Goal: Information Seeking & Learning: Learn about a topic

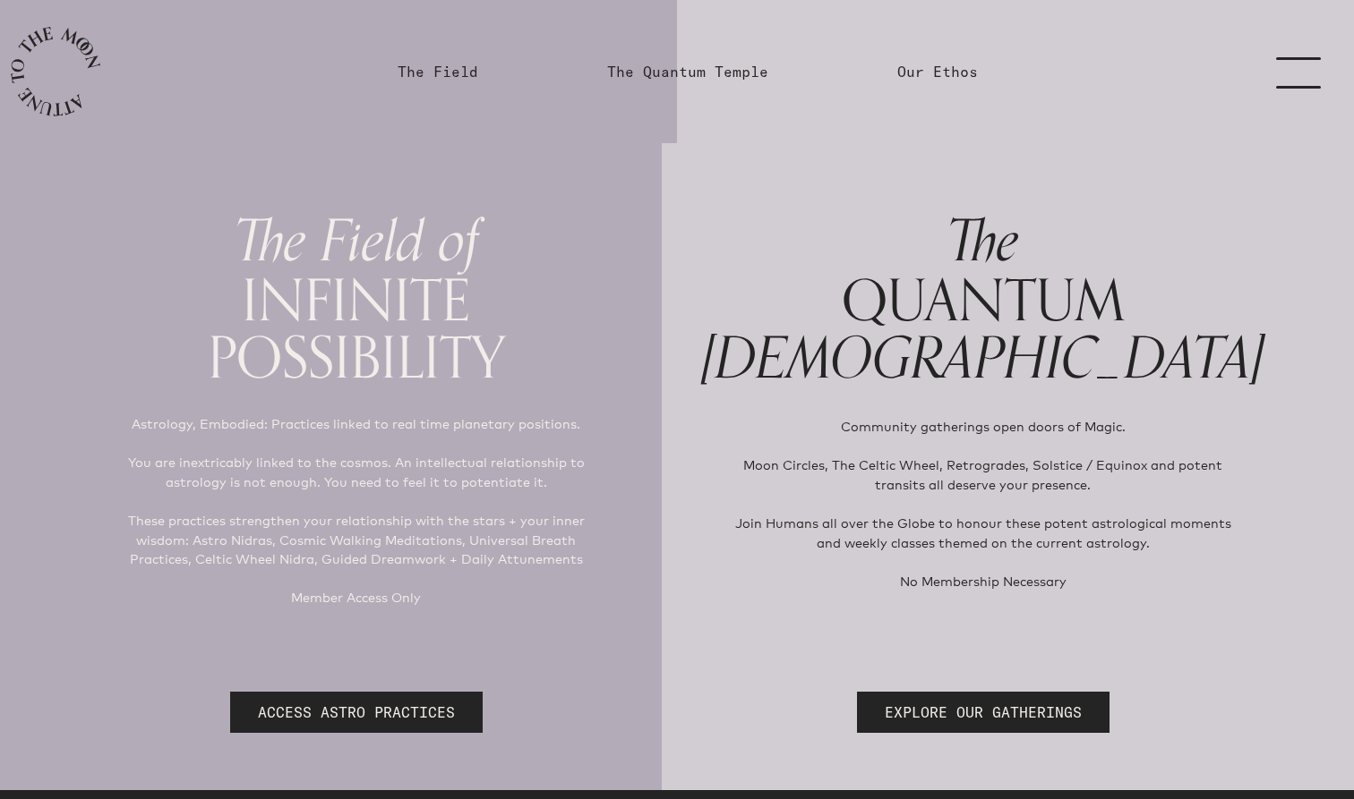
click at [1307, 62] on link "menu" at bounding box center [1309, 71] width 90 height 143
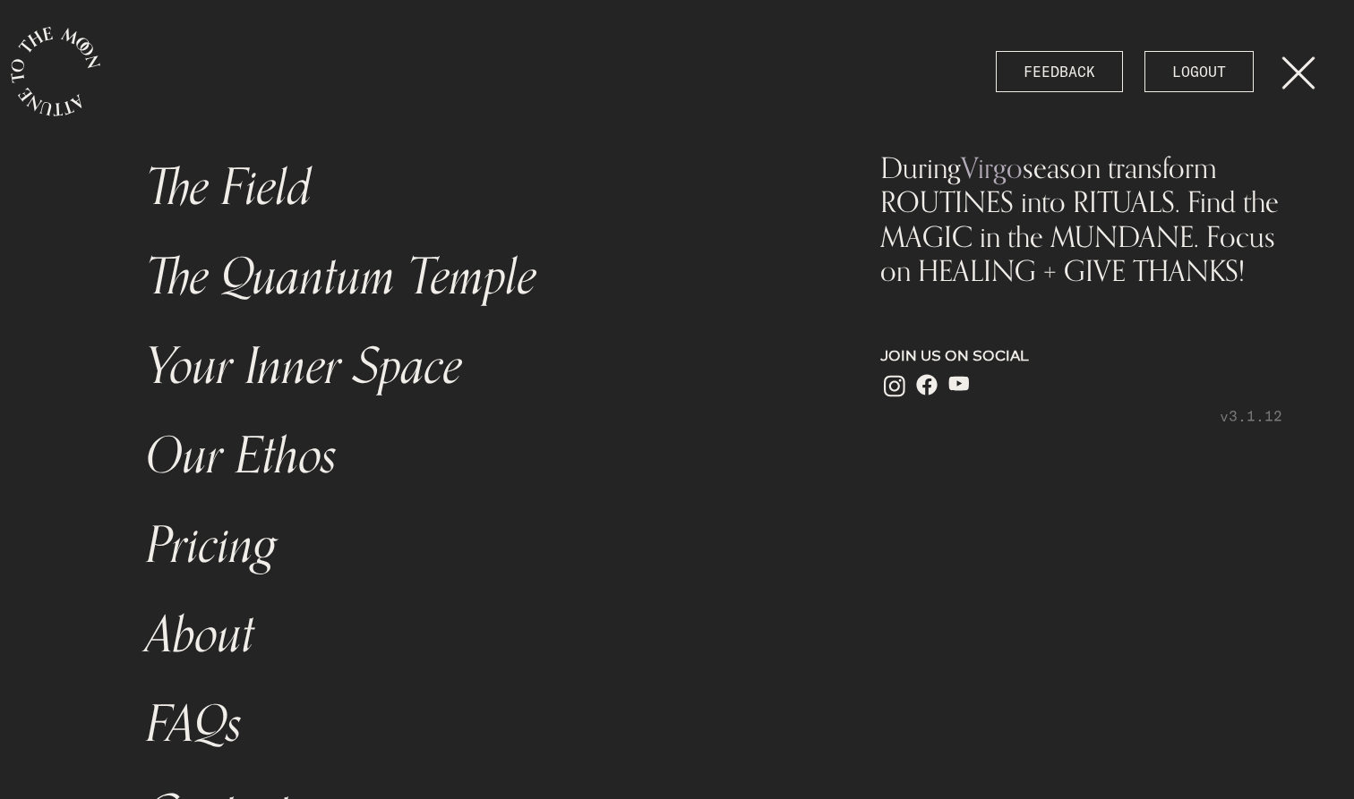
click at [281, 191] on link "The Field" at bounding box center [473, 188] width 677 height 90
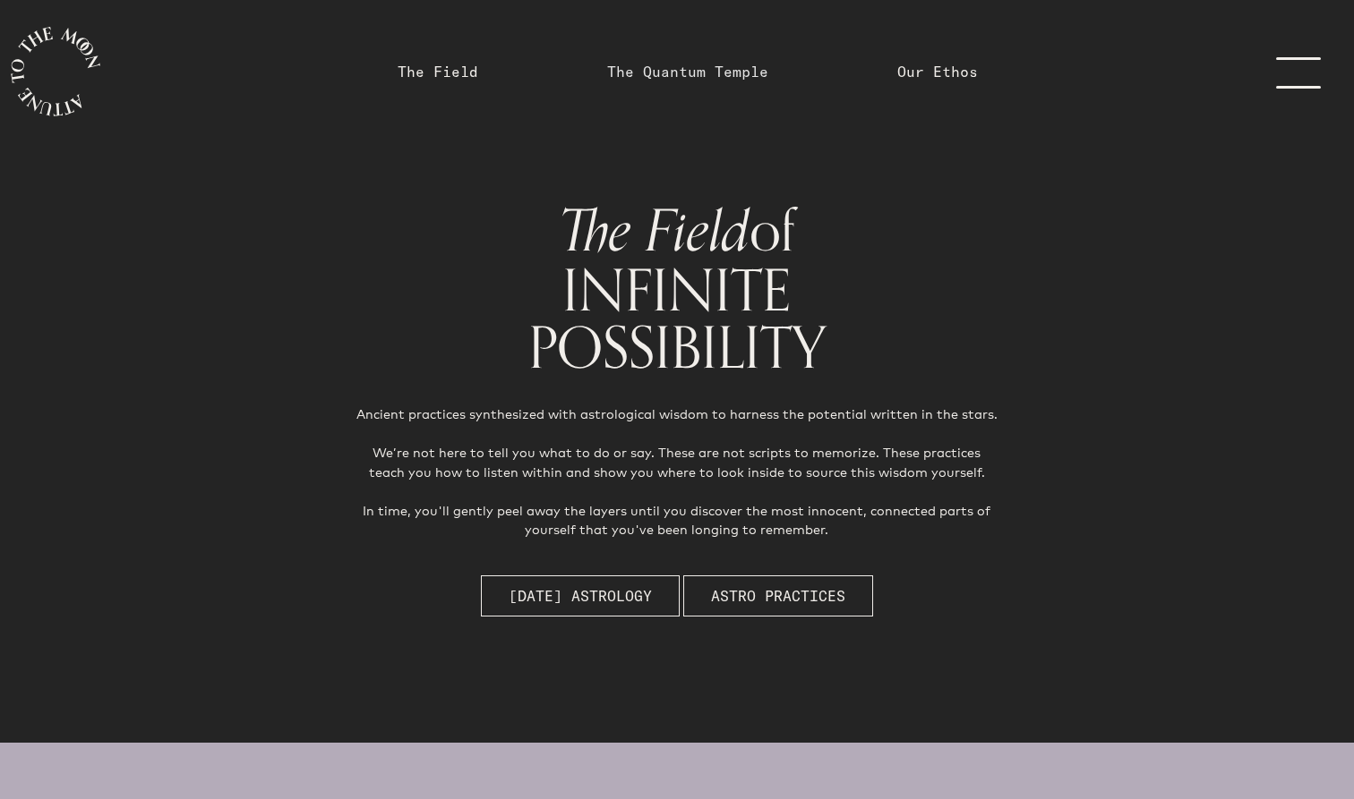
click at [694, 73] on link "The Quantum Temple" at bounding box center [687, 71] width 161 height 21
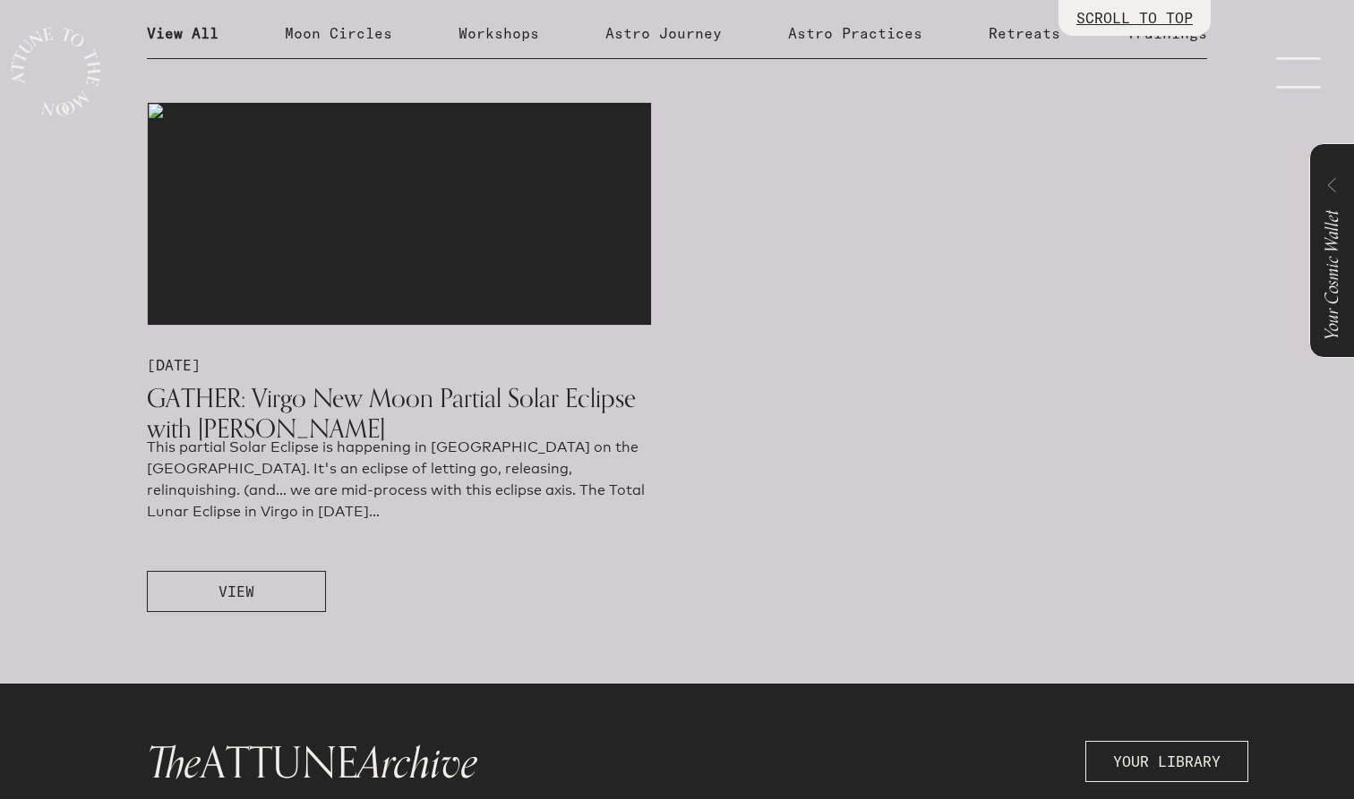
scroll to position [1041, 0]
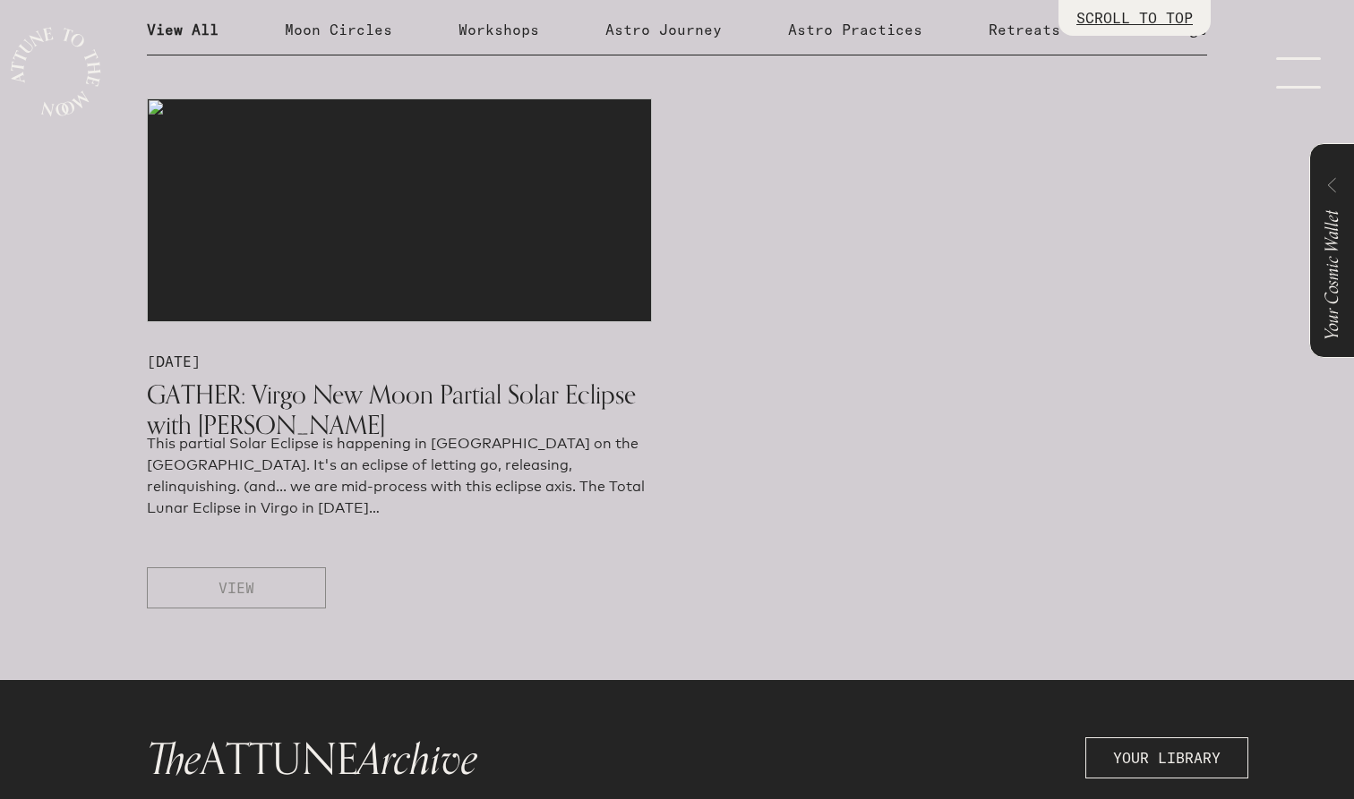
click at [278, 585] on button "VIEW" at bounding box center [236, 588] width 179 height 41
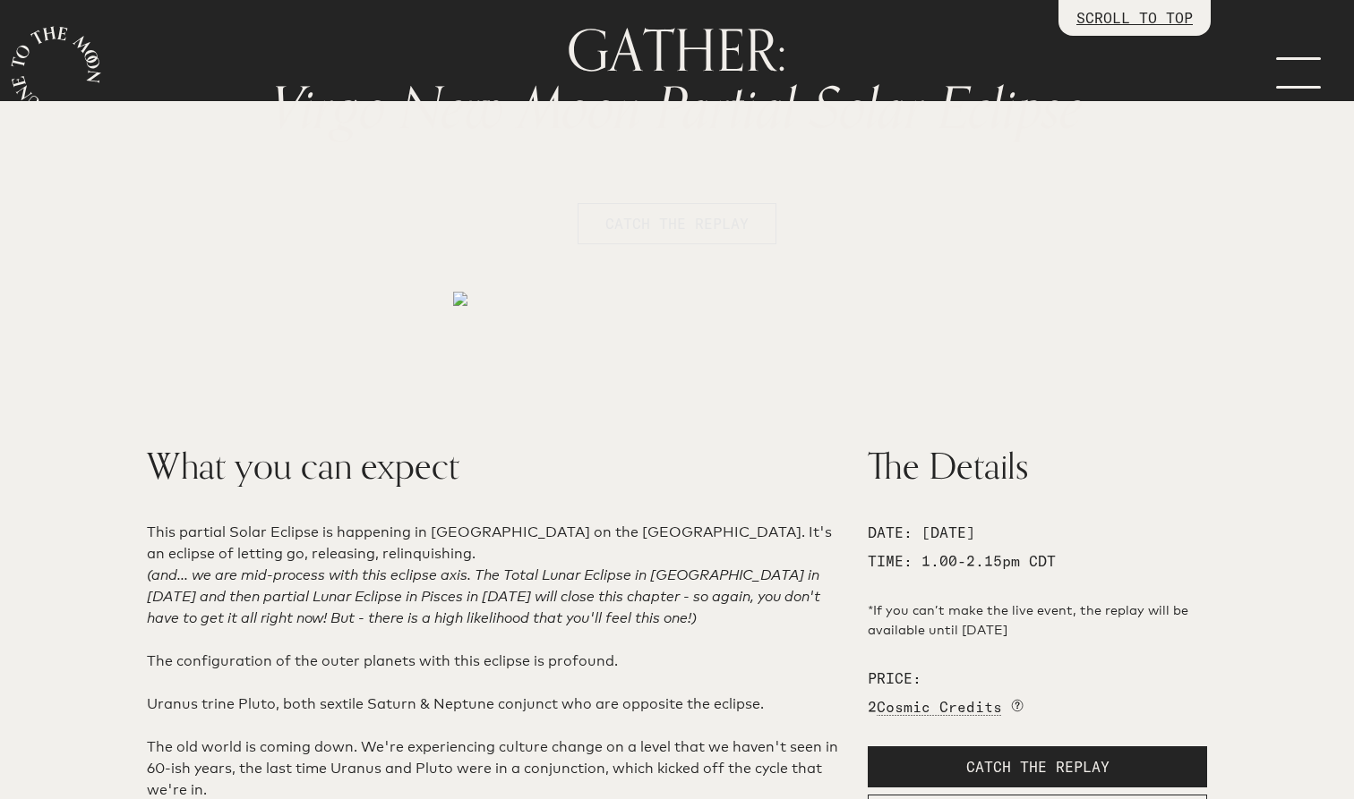
scroll to position [202, 0]
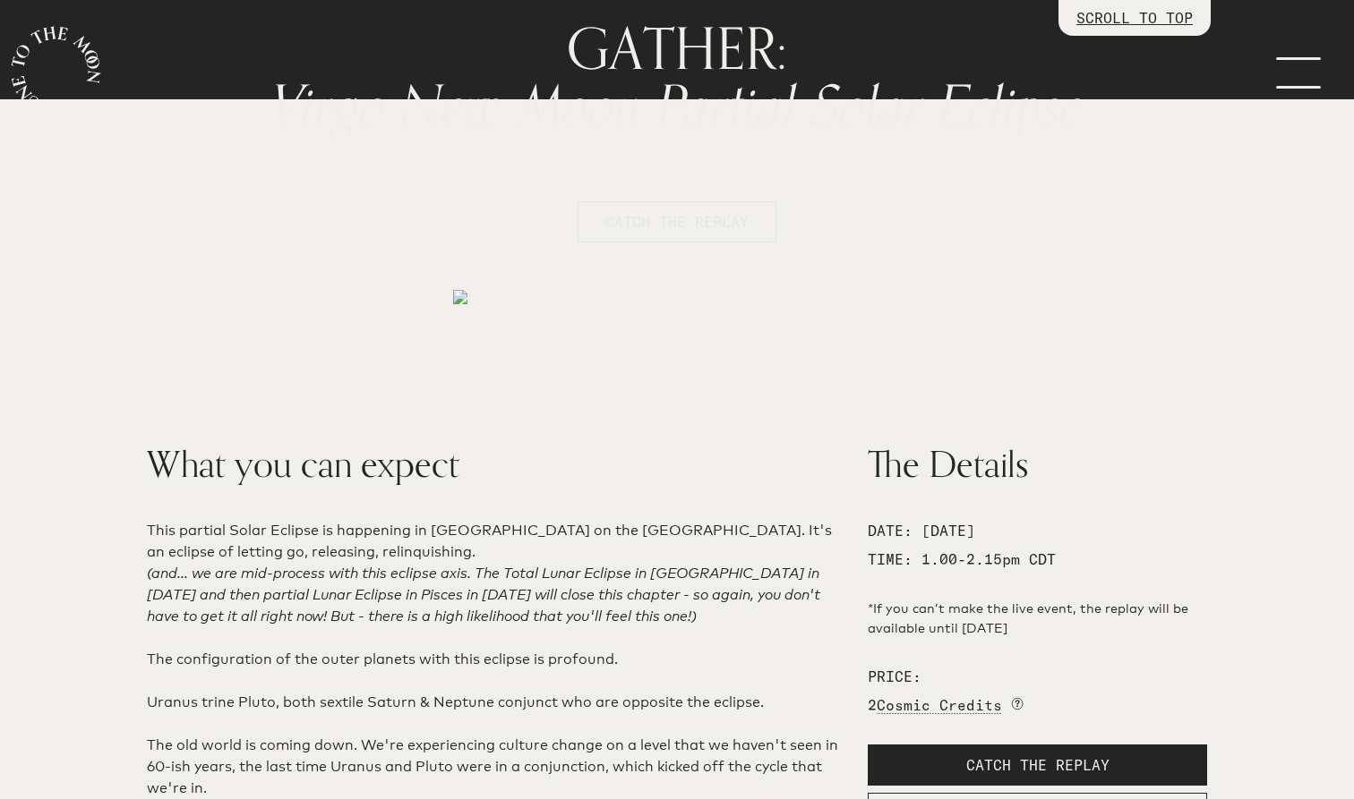
click at [710, 236] on button "CATCH THE REPLAY" at bounding box center [676, 221] width 199 height 41
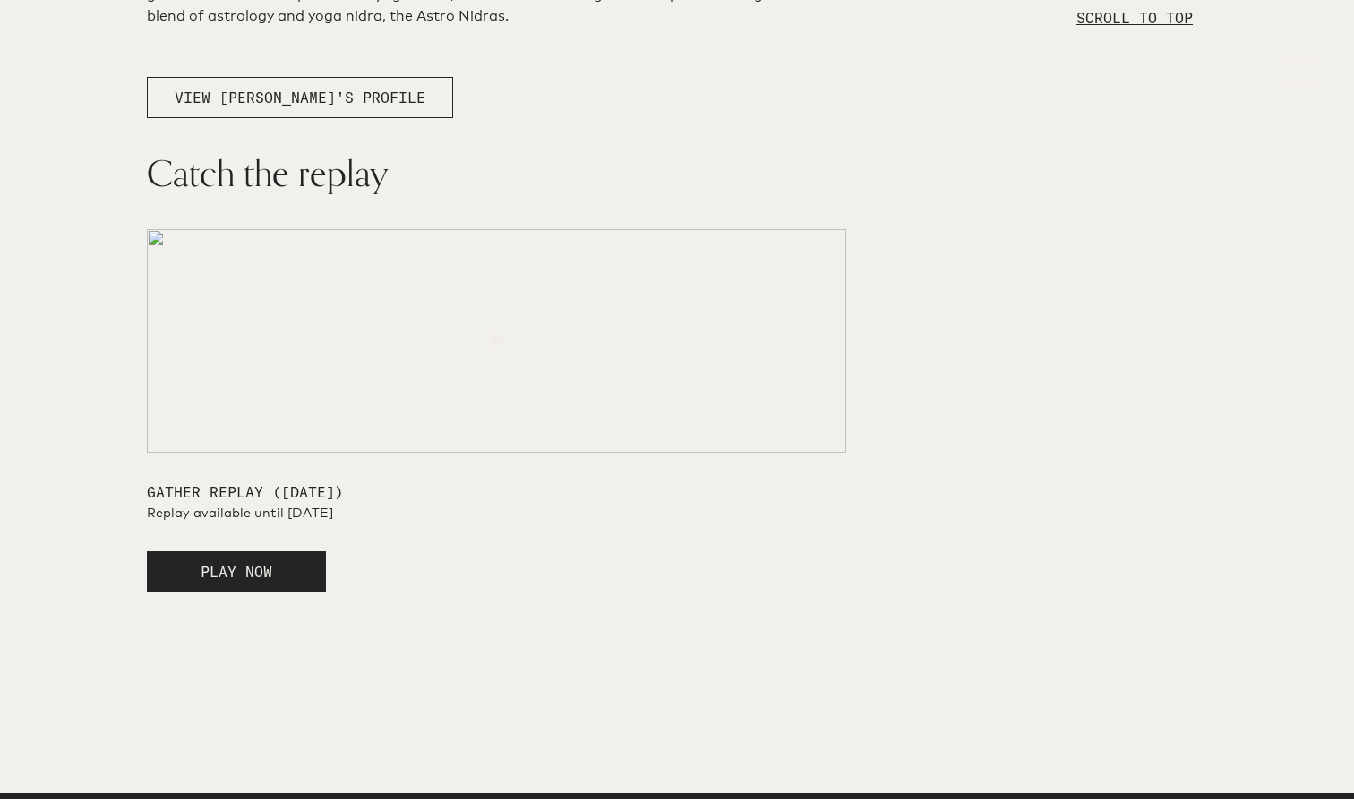
scroll to position [3152, 0]
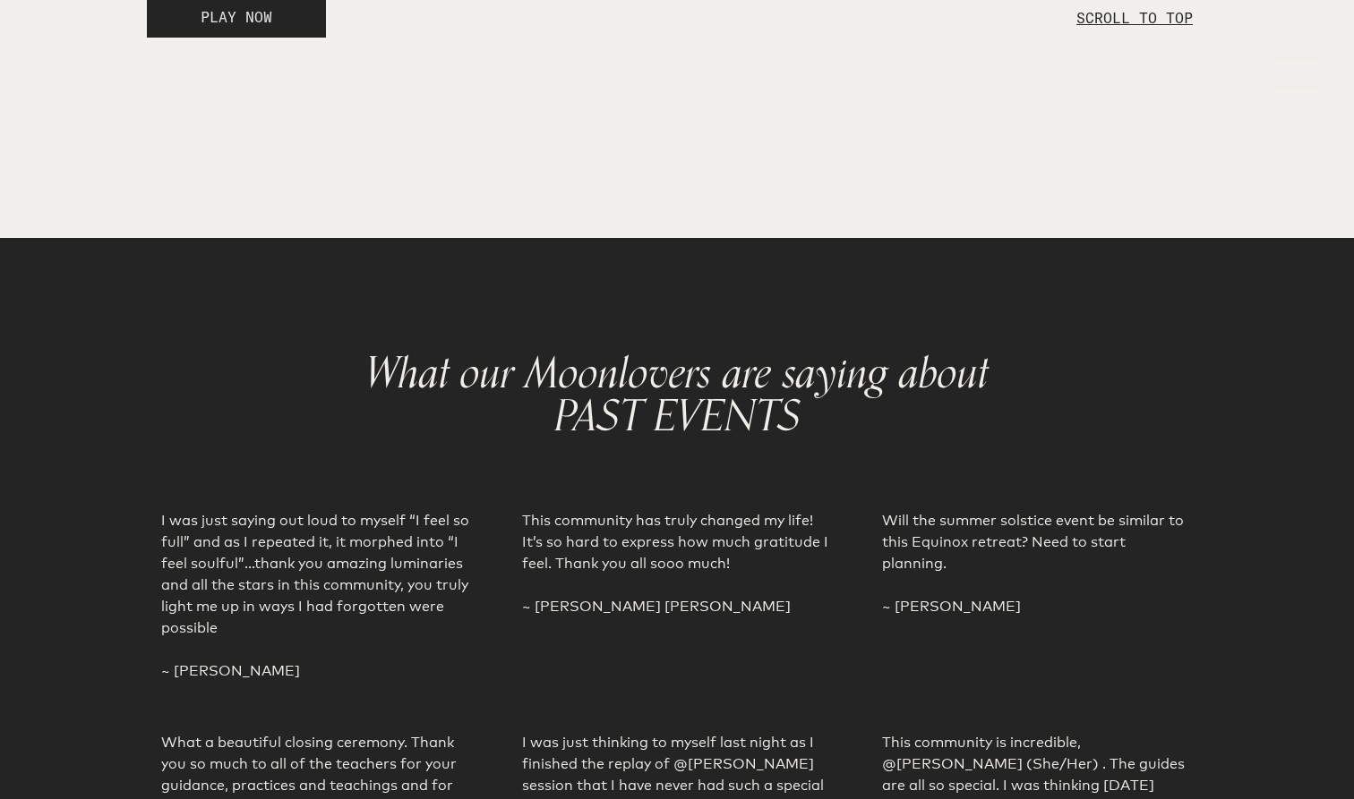
click at [181, 38] on button "PLAY NOW" at bounding box center [236, 16] width 179 height 41
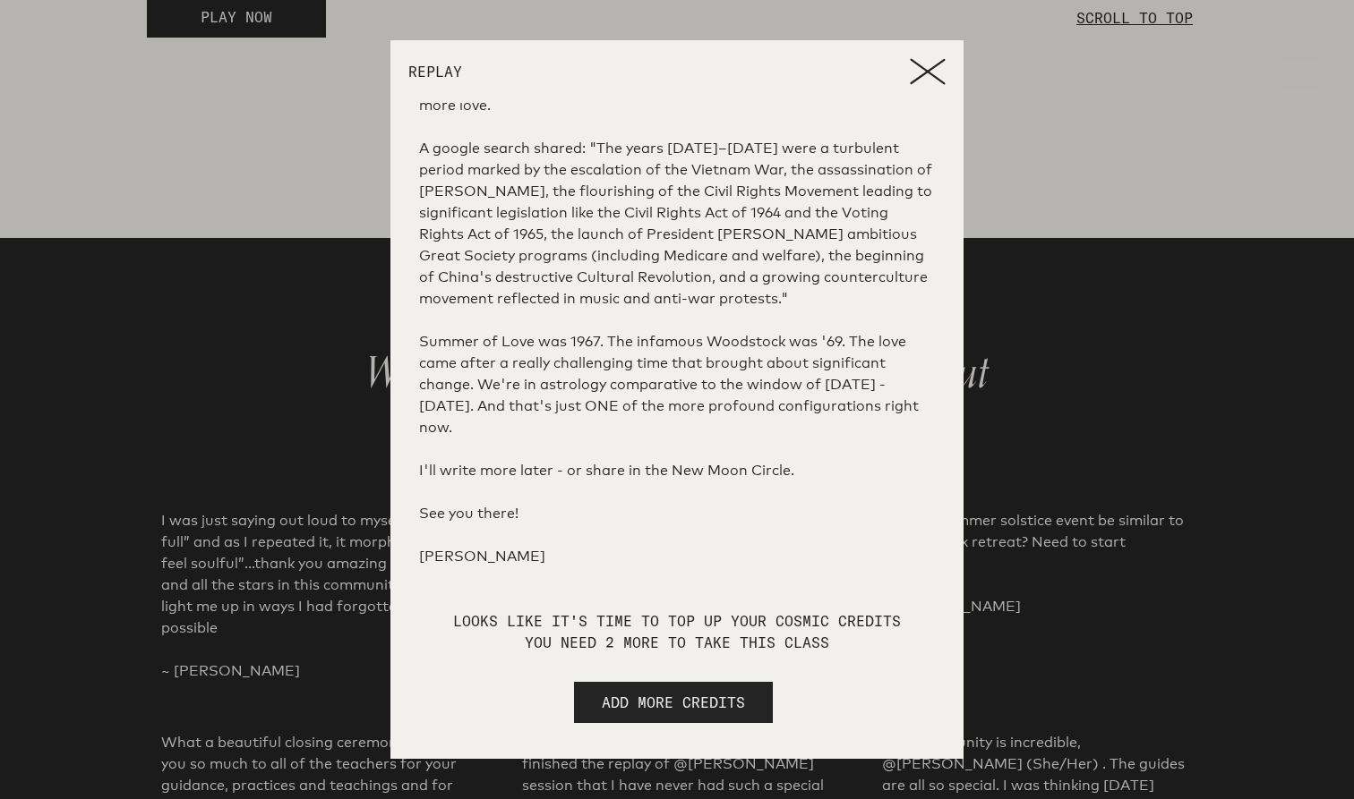
scroll to position [648, 0]
click at [927, 63] on icon at bounding box center [928, 71] width 36 height 27
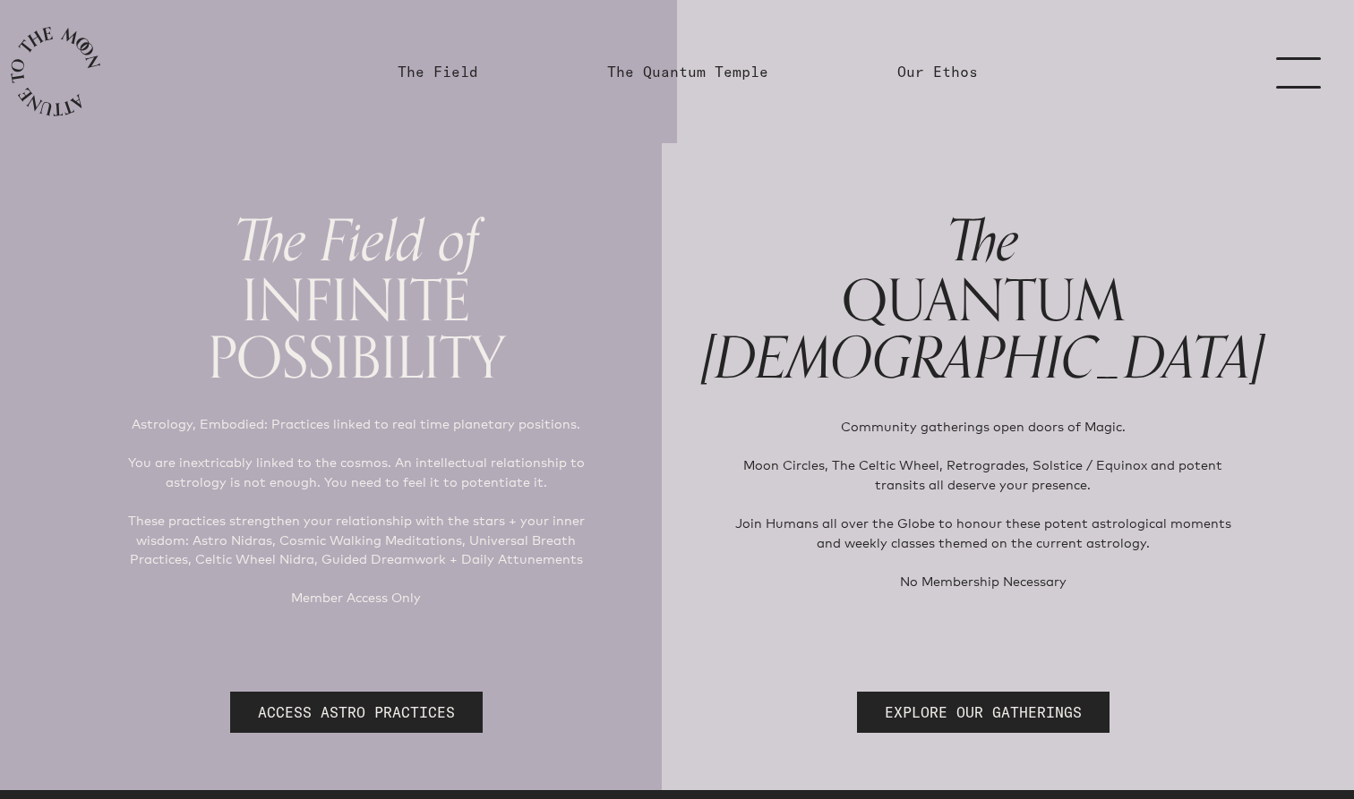
click at [1277, 76] on link "menu" at bounding box center [1309, 71] width 90 height 143
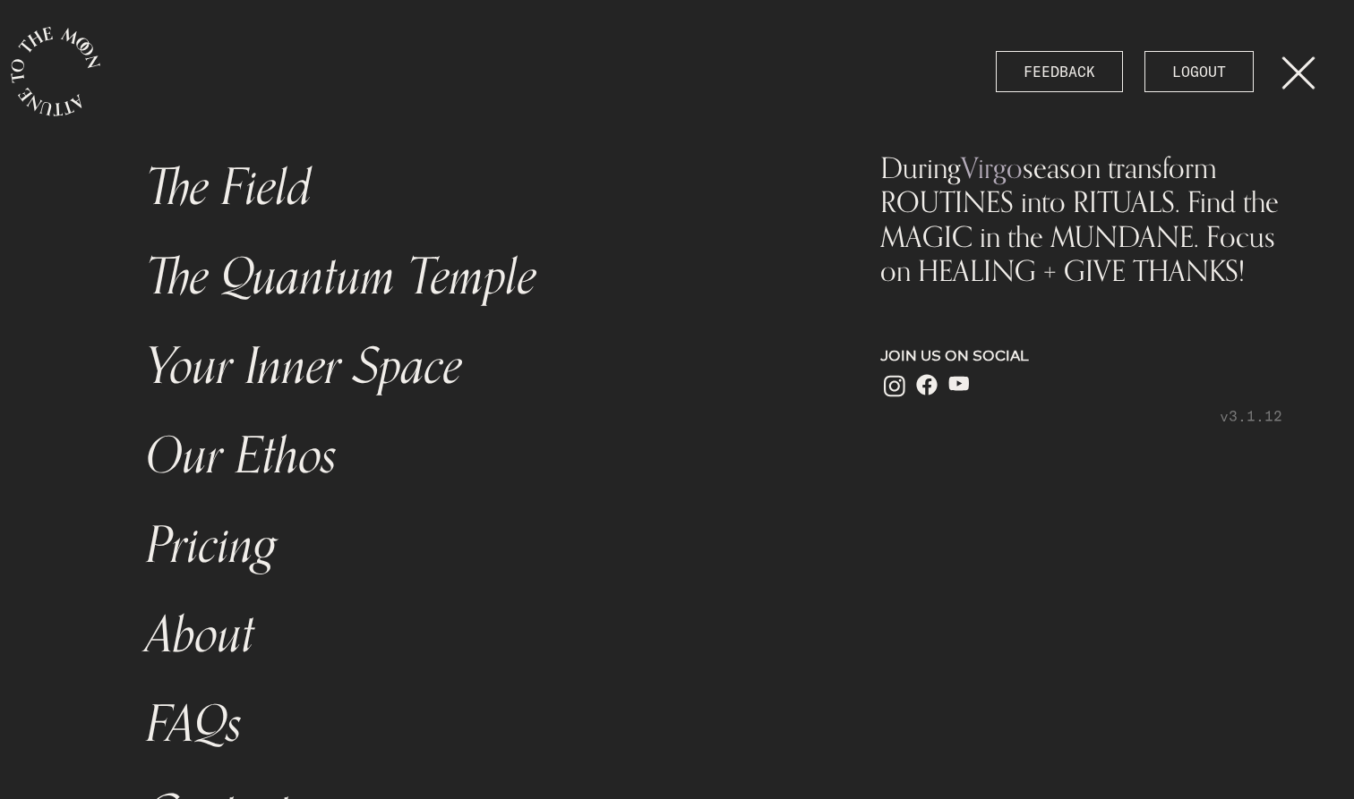
click at [334, 372] on link "Your Inner Space" at bounding box center [473, 367] width 677 height 90
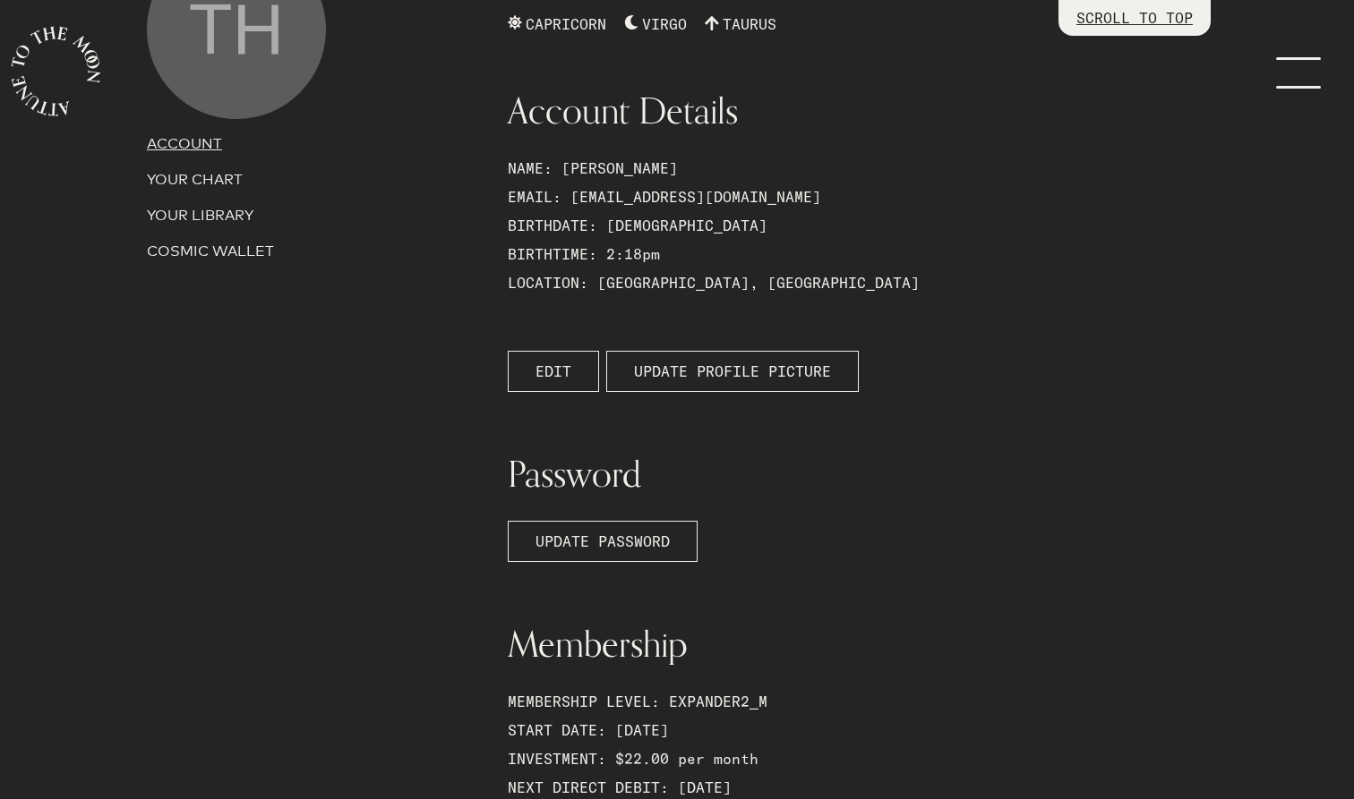
scroll to position [197, 0]
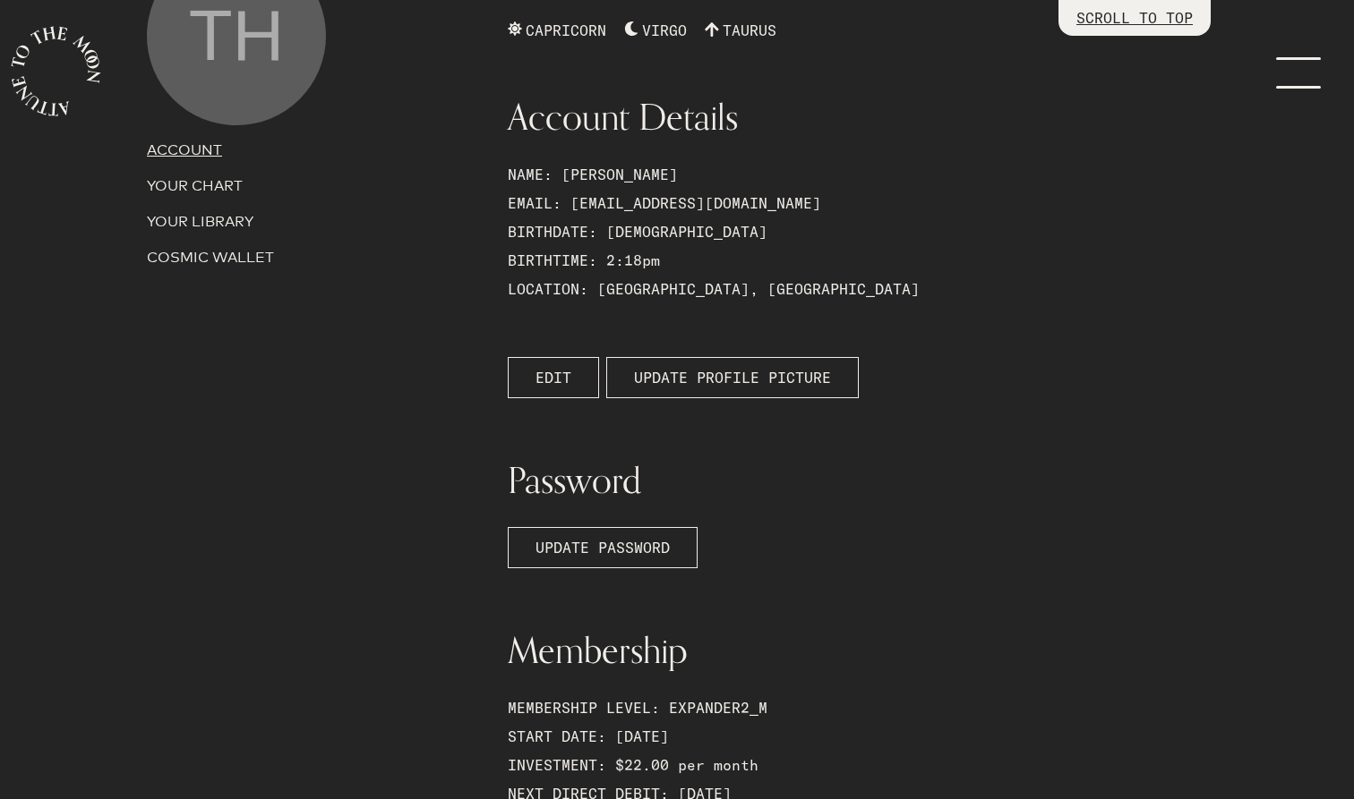
click at [205, 189] on p "YOUR CHART" at bounding box center [316, 185] width 339 height 21
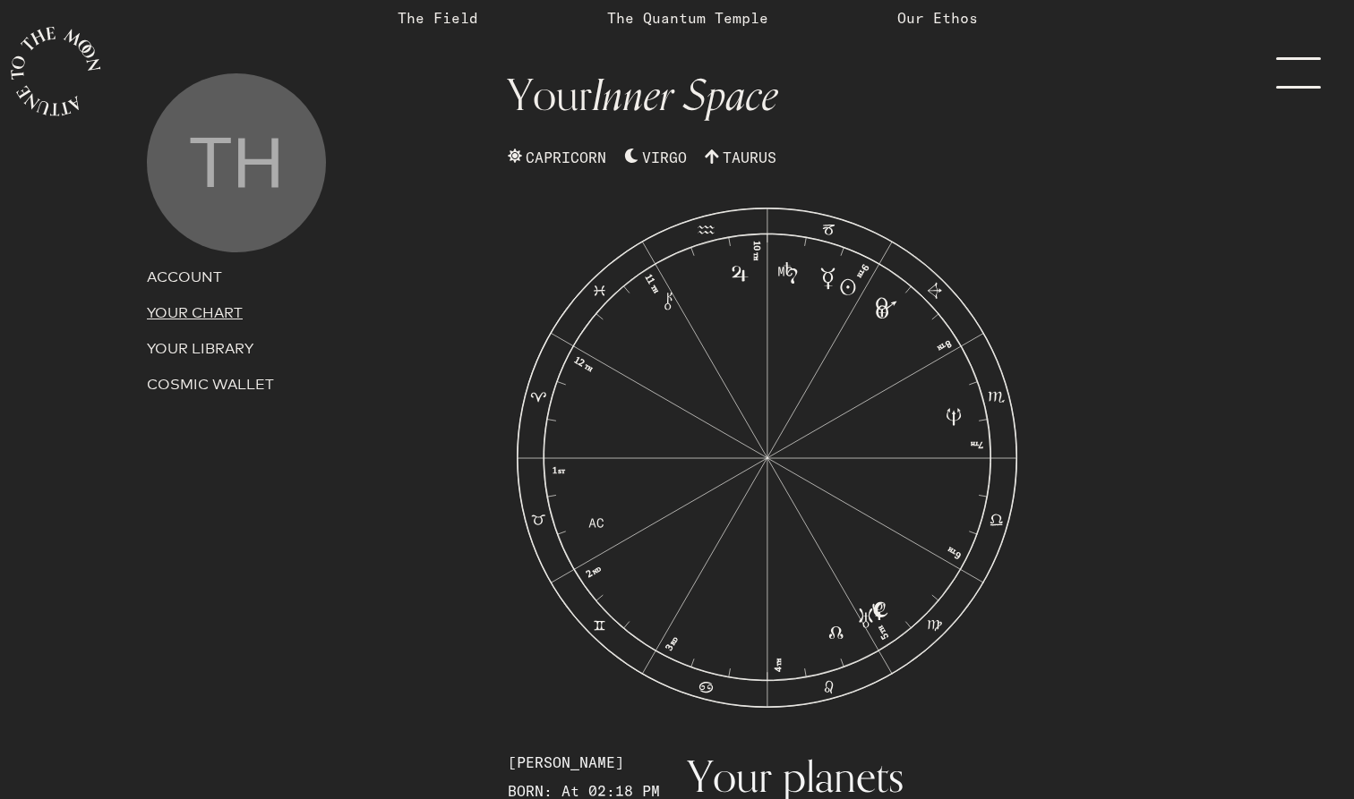
scroll to position [80, 0]
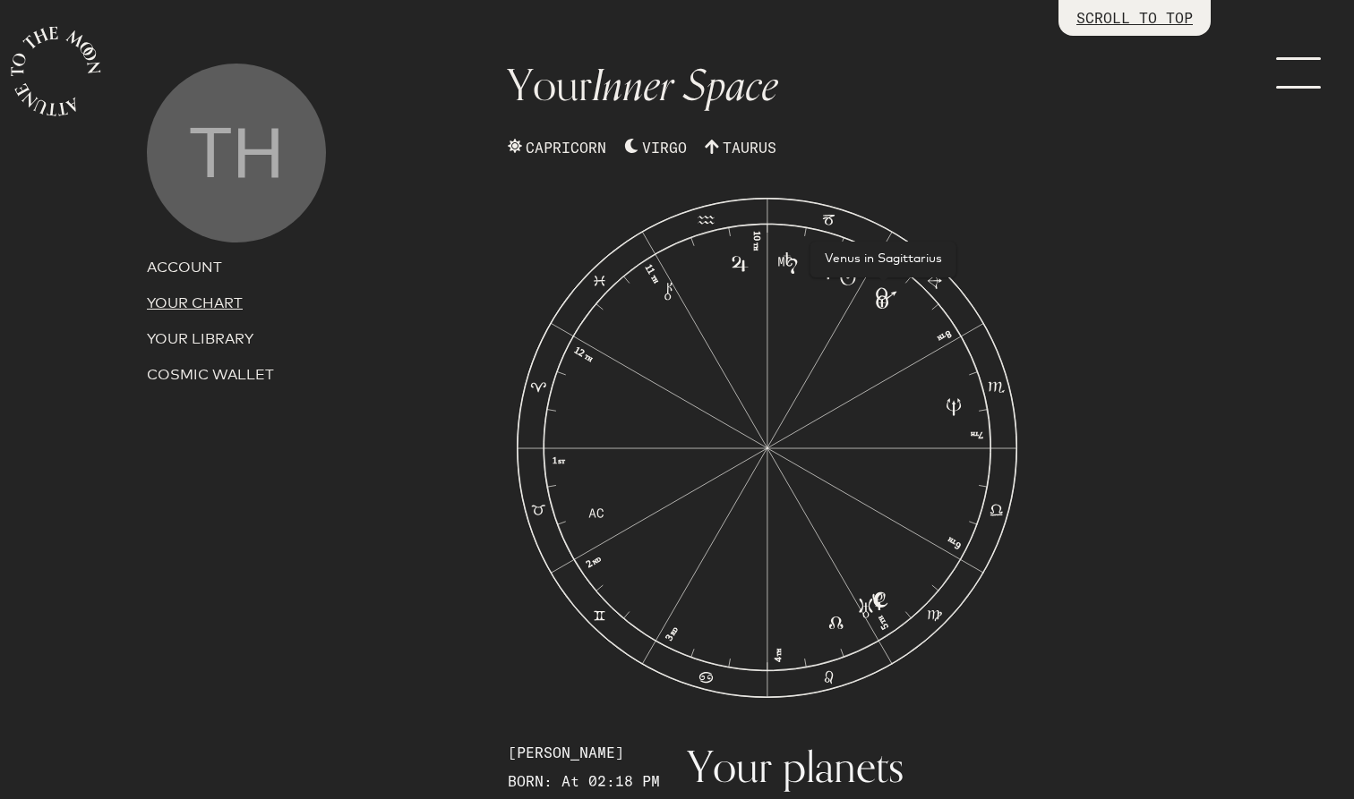
click at [892, 295] on icon at bounding box center [883, 297] width 26 height 27
click at [880, 306] on icon at bounding box center [883, 297] width 26 height 27
click at [879, 307] on icon at bounding box center [883, 297] width 26 height 27
click at [229, 371] on p "COSMIC WALLET" at bounding box center [316, 374] width 339 height 21
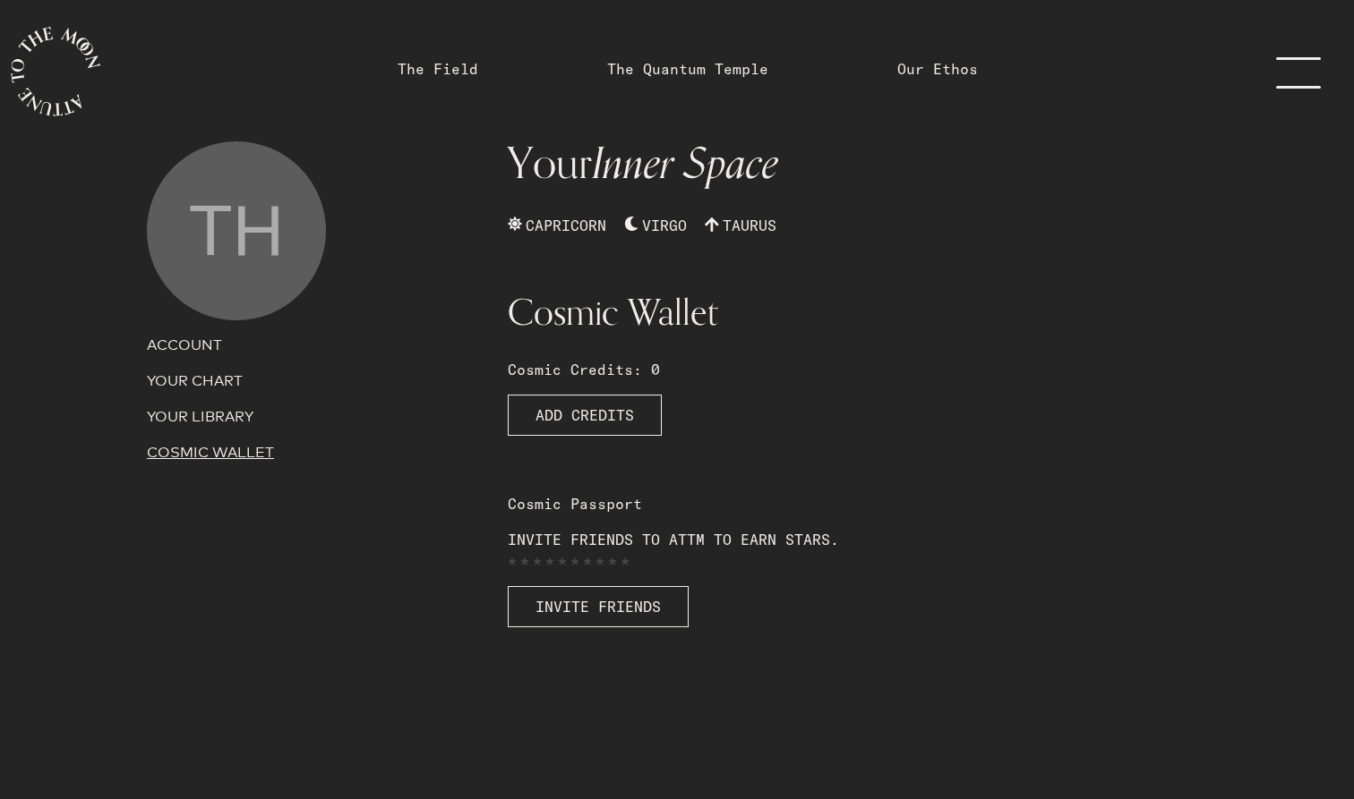
click at [210, 421] on p "YOUR LIBRARY" at bounding box center [316, 416] width 339 height 21
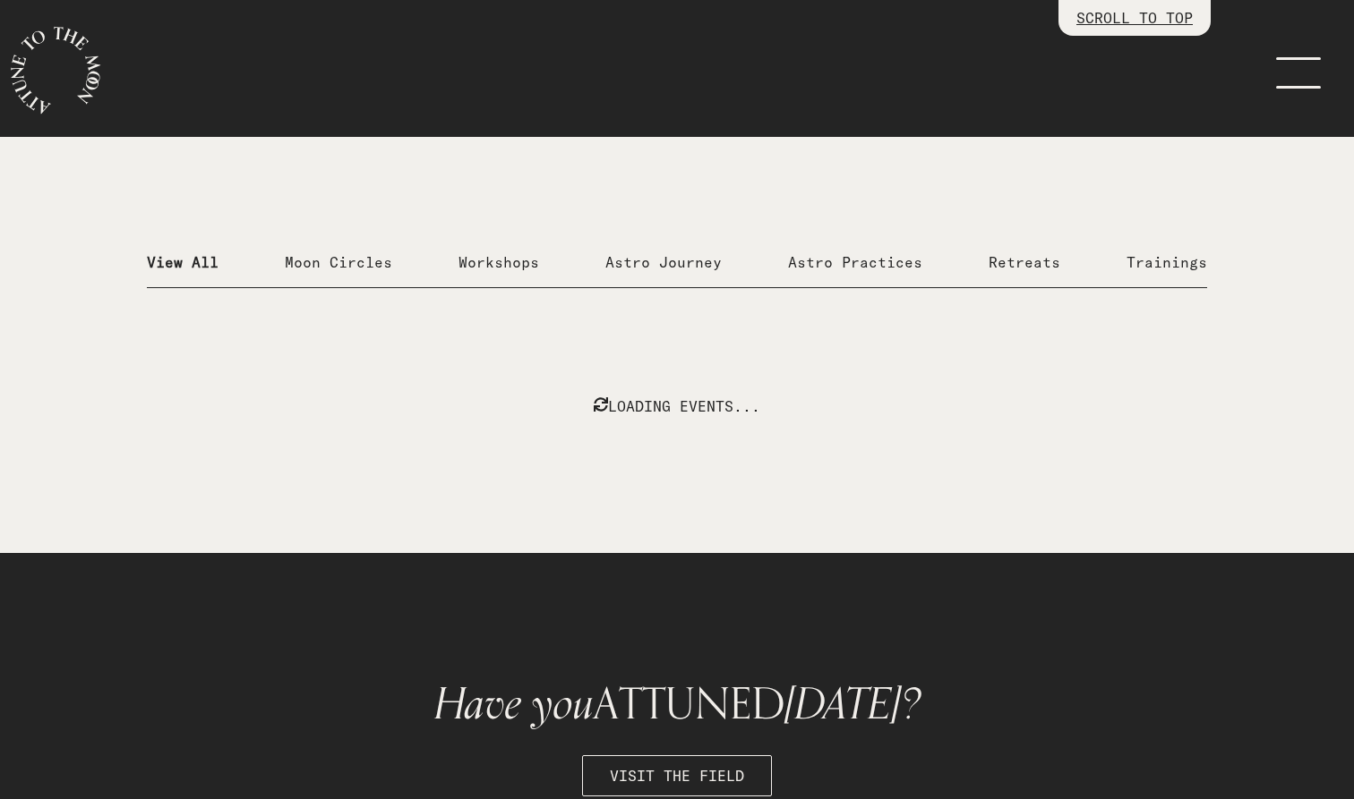
scroll to position [491, 0]
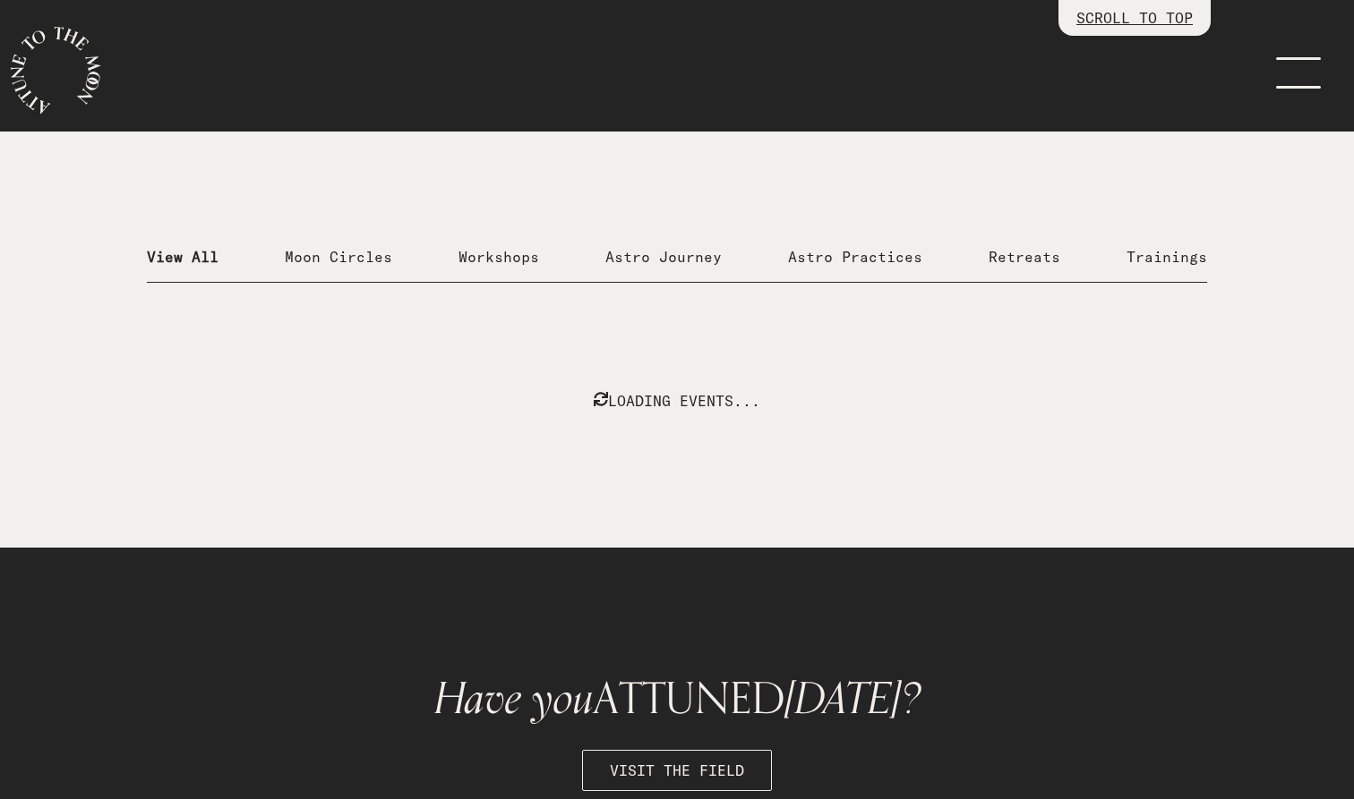
click at [187, 256] on p "View All" at bounding box center [183, 256] width 72 height 21
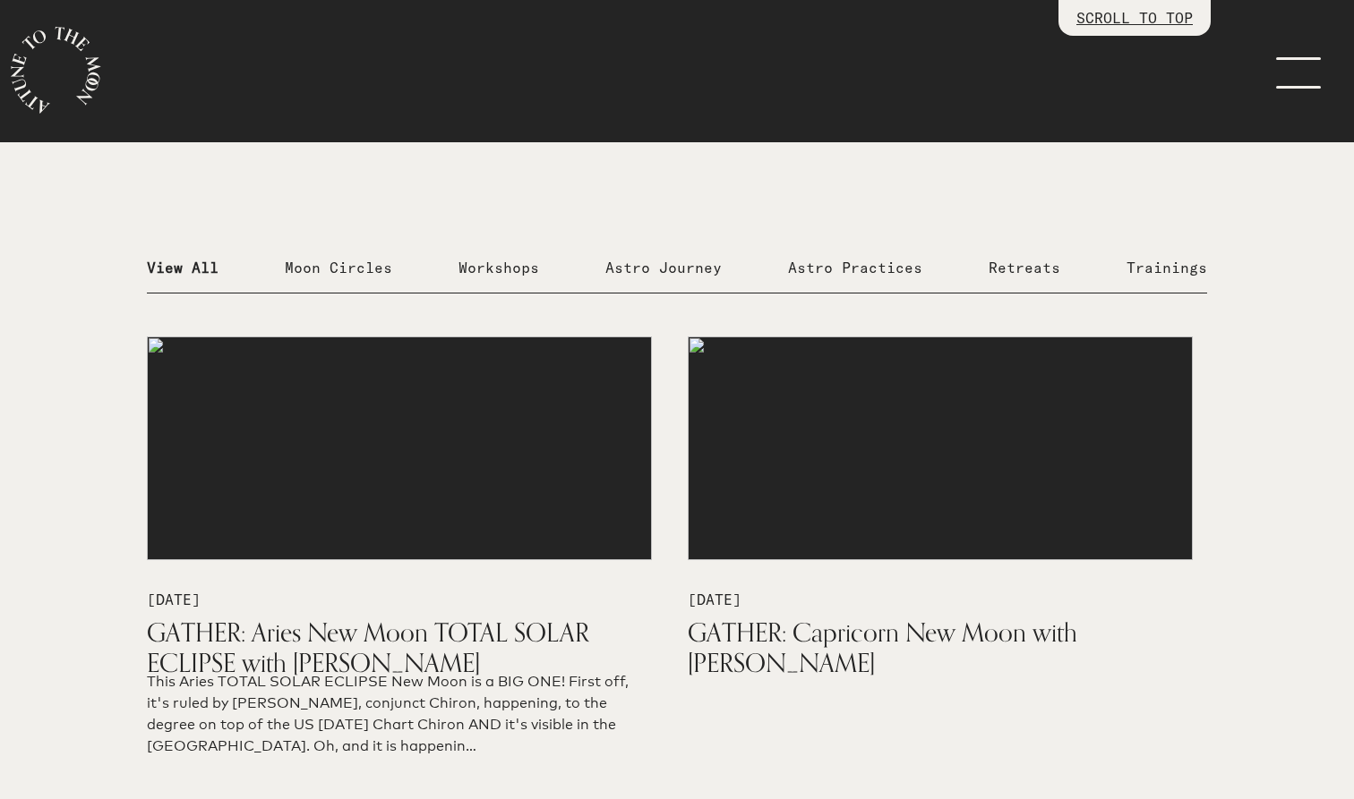
scroll to position [508, 0]
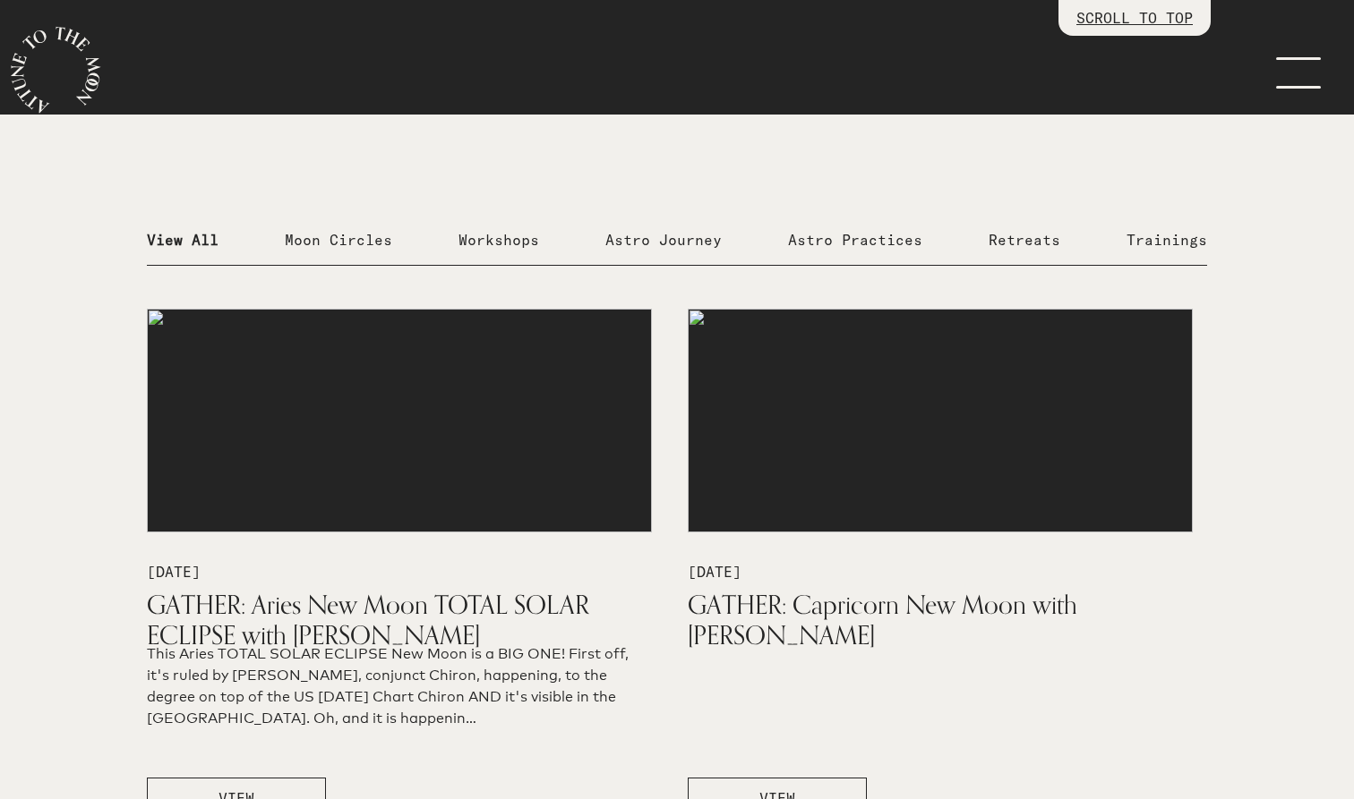
click at [372, 231] on p "Moon Circles" at bounding box center [338, 239] width 107 height 21
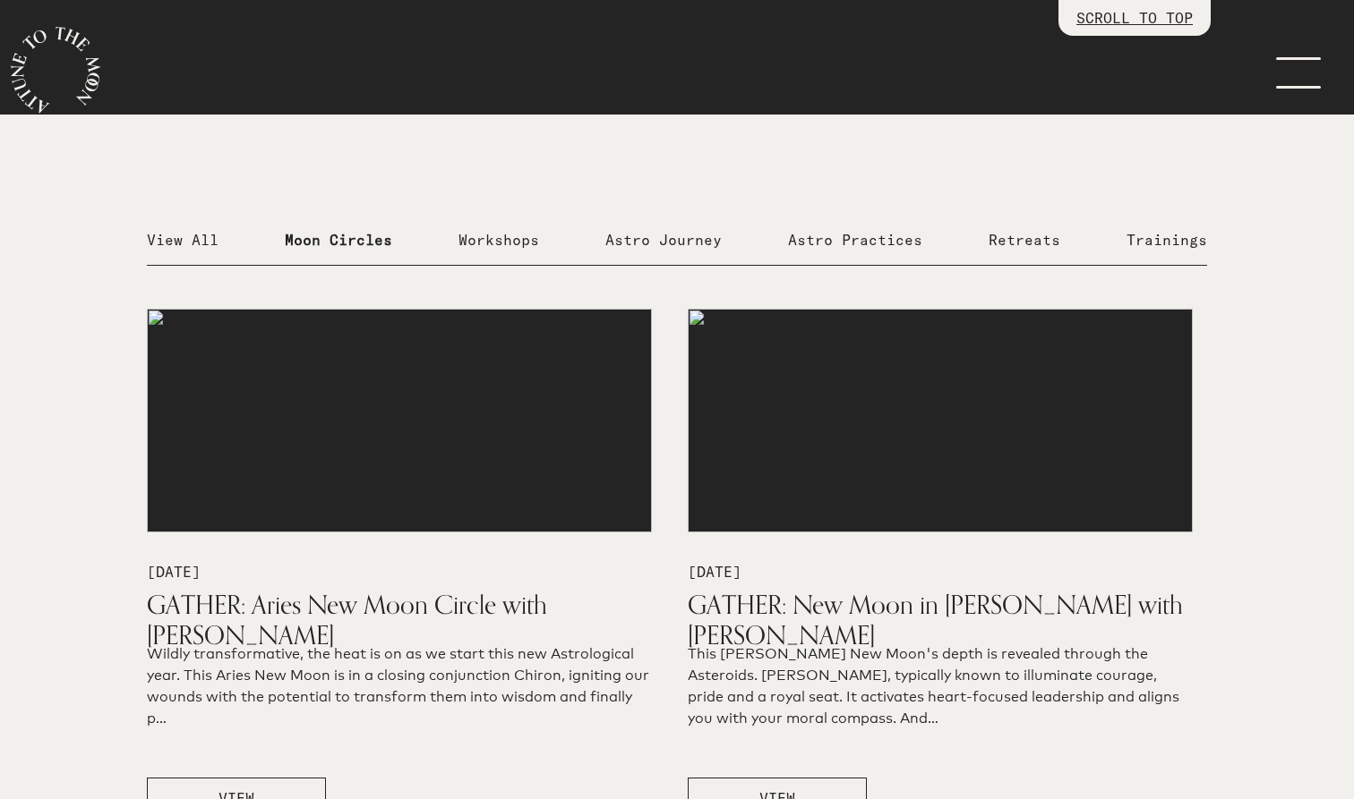
click at [502, 238] on p "Workshops" at bounding box center [498, 239] width 81 height 21
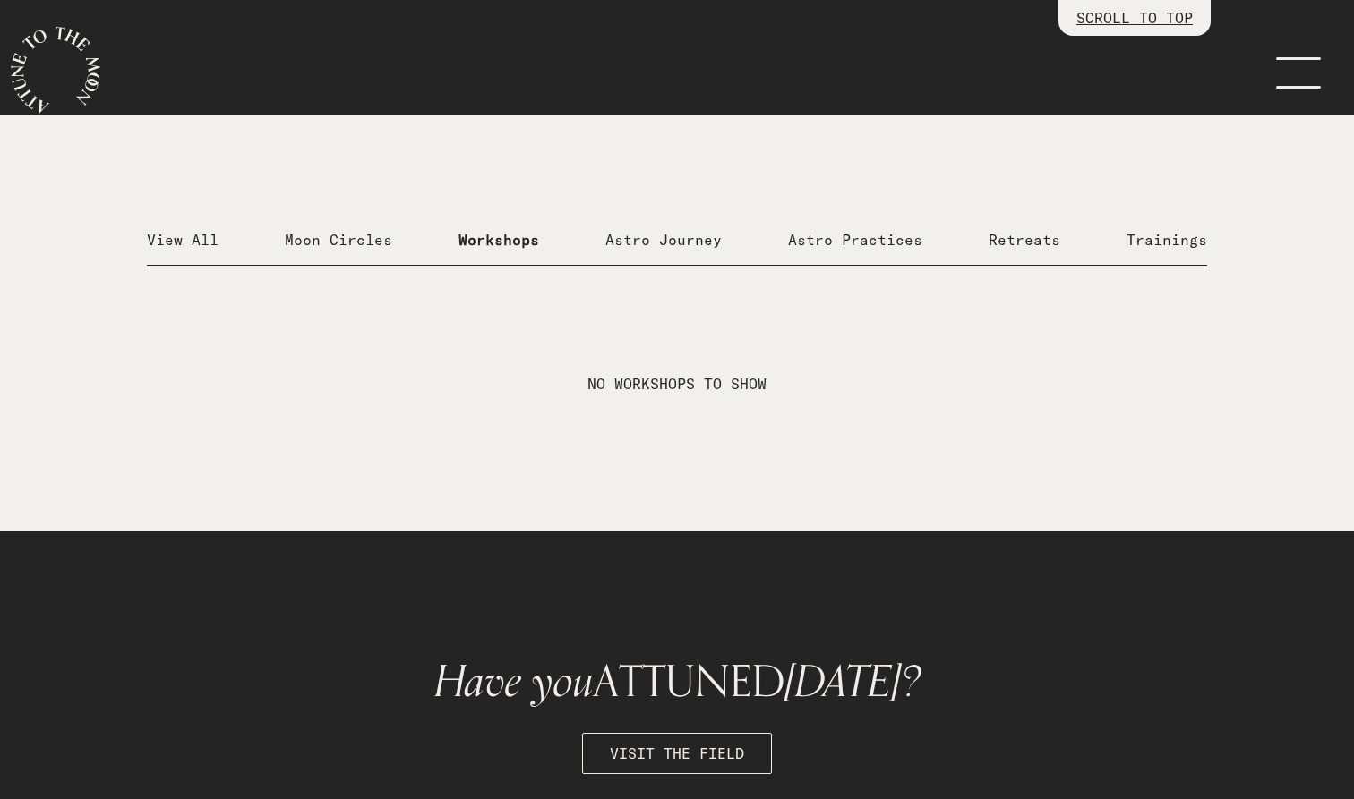
click at [666, 243] on p "Astro Journey" at bounding box center [663, 239] width 116 height 21
click at [840, 235] on p "Astro Practices" at bounding box center [855, 239] width 134 height 21
click at [1035, 249] on p "Retreats" at bounding box center [1024, 239] width 72 height 21
click at [1158, 240] on p "Trainings" at bounding box center [1166, 239] width 81 height 21
click at [341, 234] on p "Moon Circles" at bounding box center [338, 239] width 107 height 21
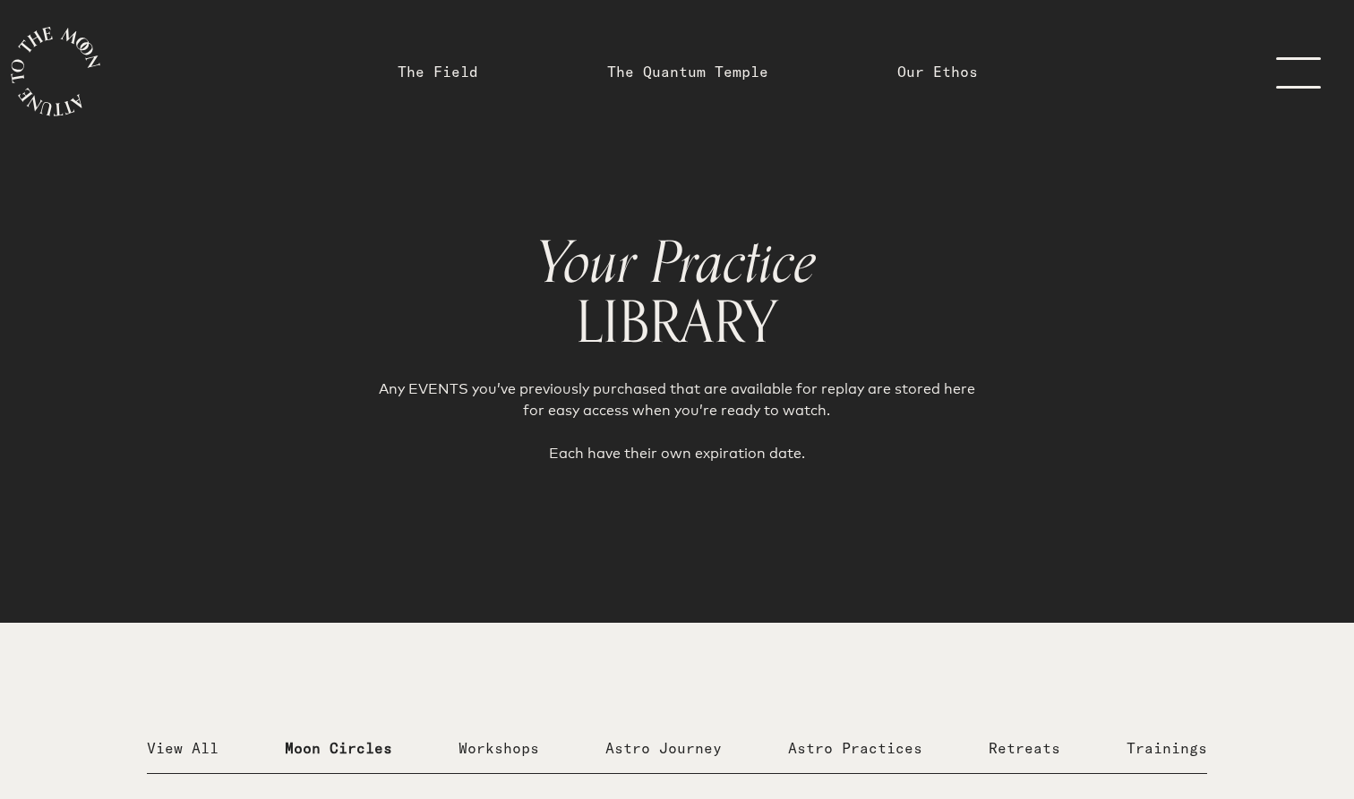
scroll to position [0, 0]
click at [668, 75] on link "The Quantum Temple" at bounding box center [687, 71] width 161 height 21
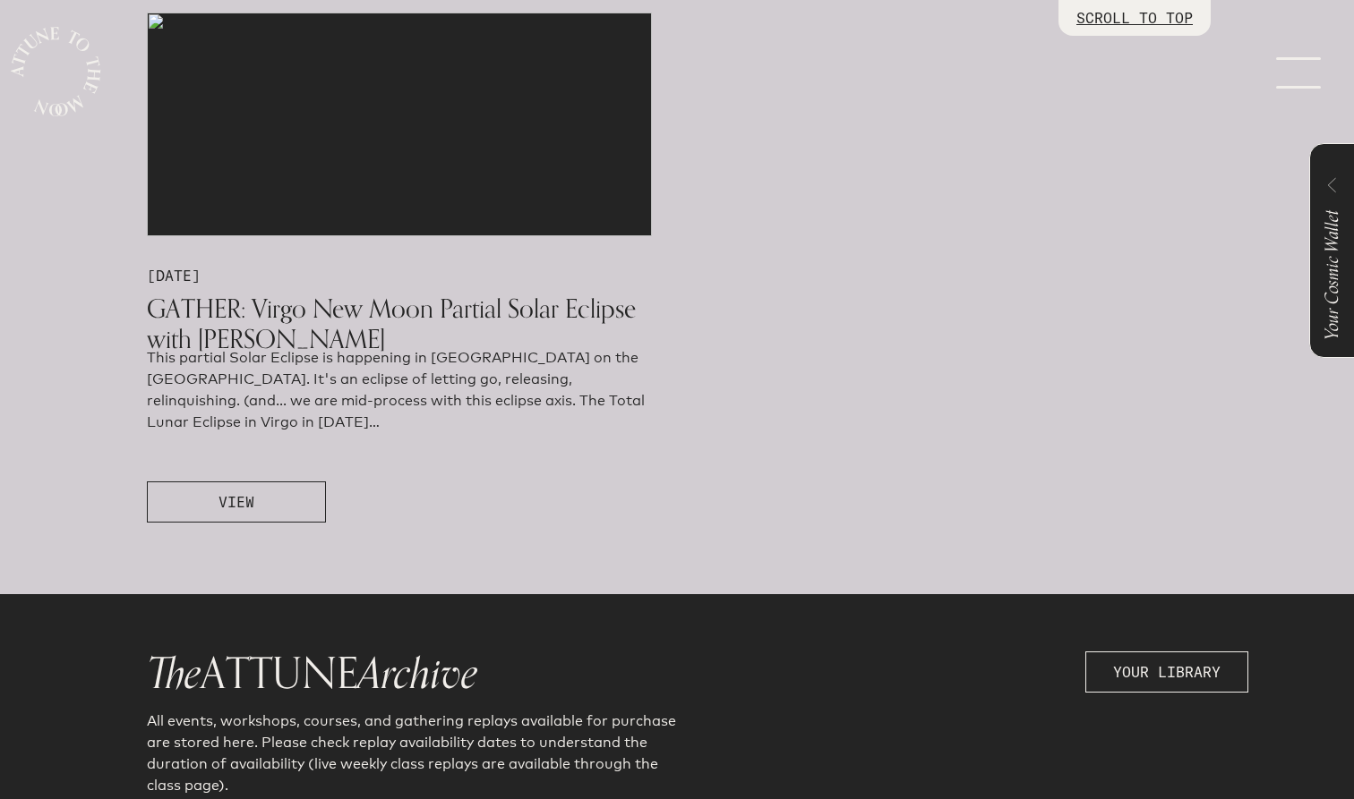
scroll to position [1106, 0]
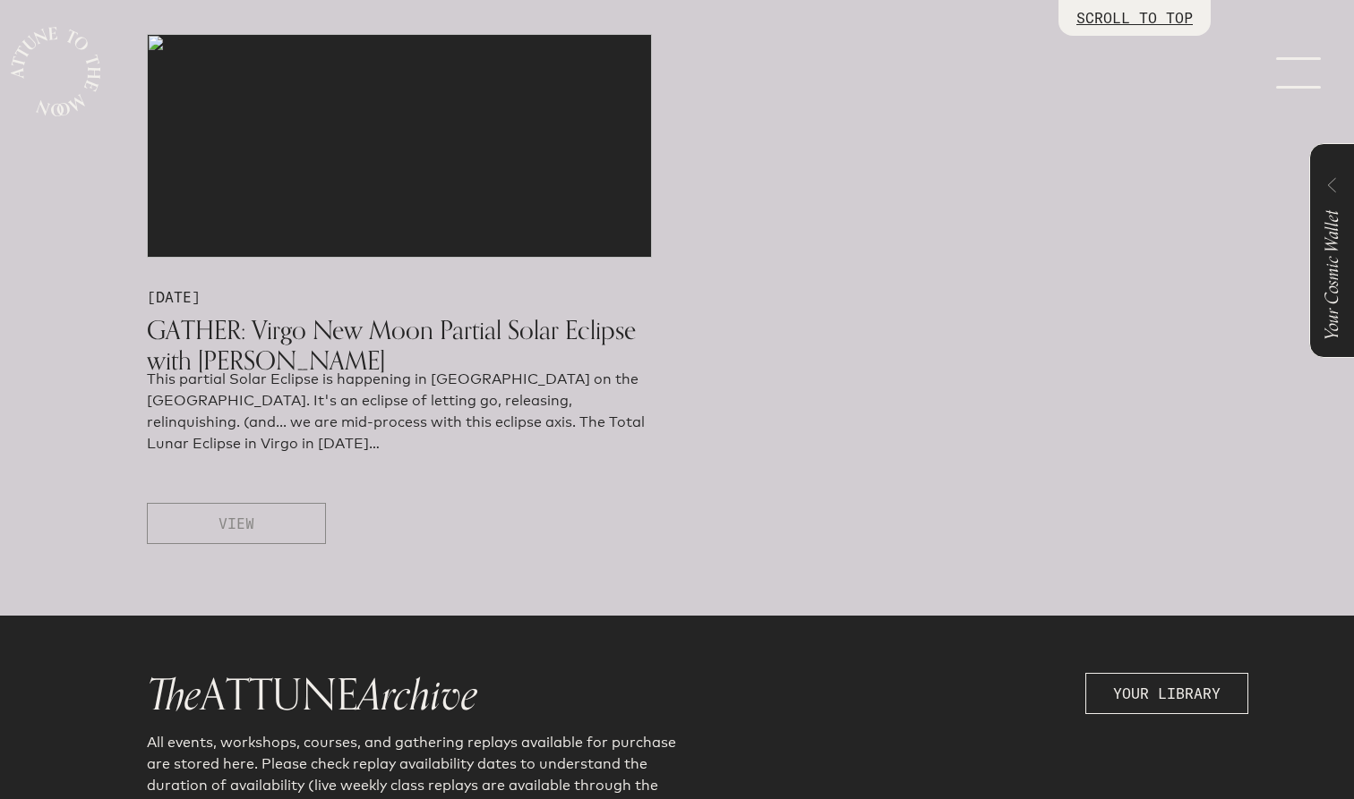
click at [259, 520] on button "VIEW" at bounding box center [236, 523] width 179 height 41
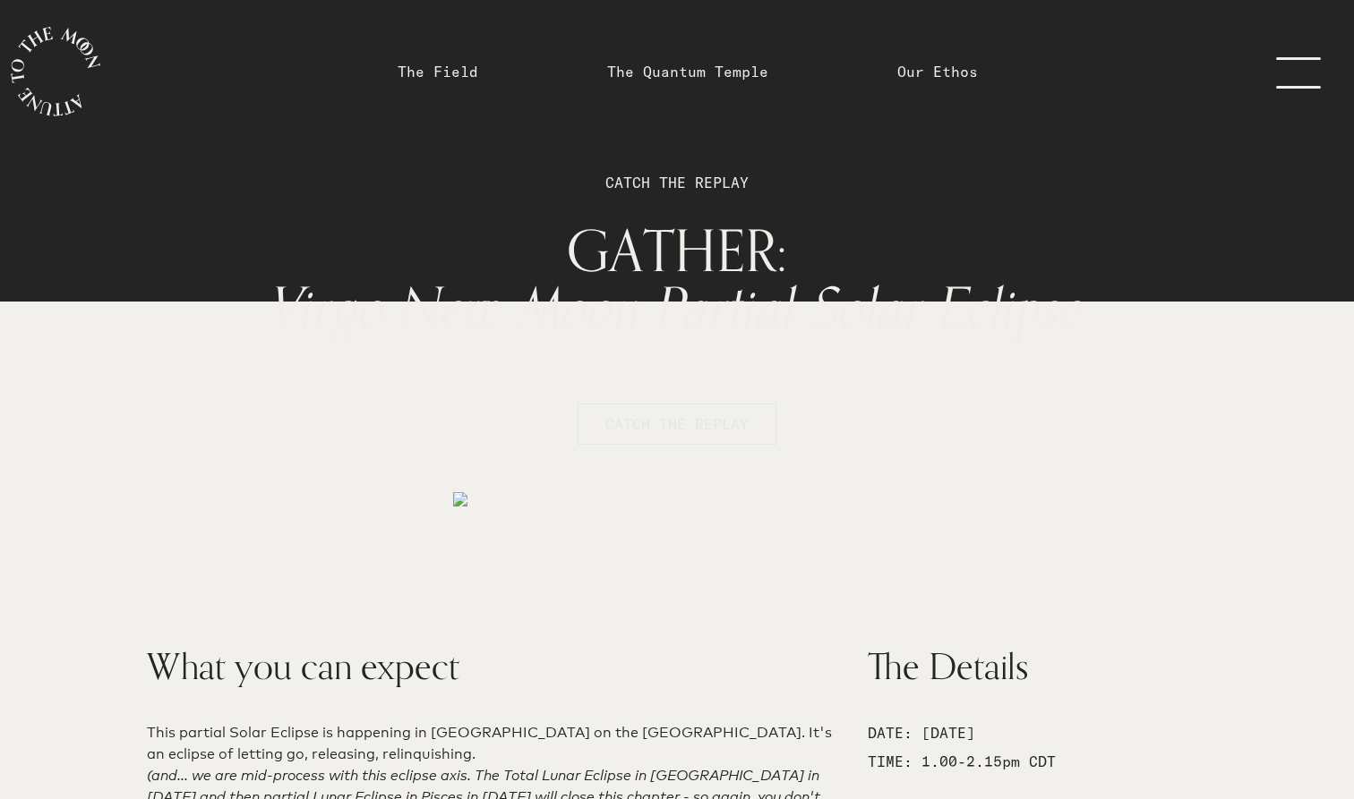
click at [685, 429] on span "CATCH THE REPLAY" at bounding box center [676, 424] width 143 height 21
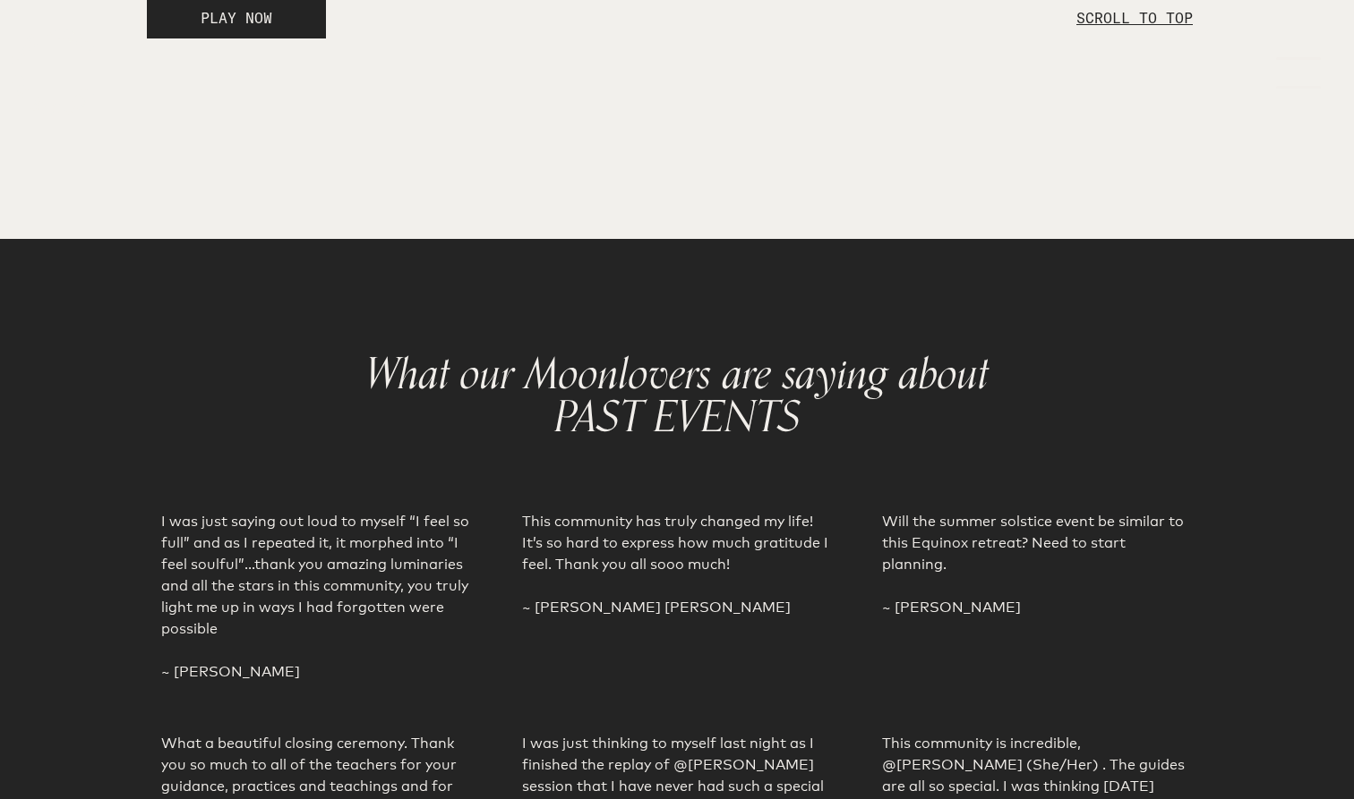
scroll to position [3152, 0]
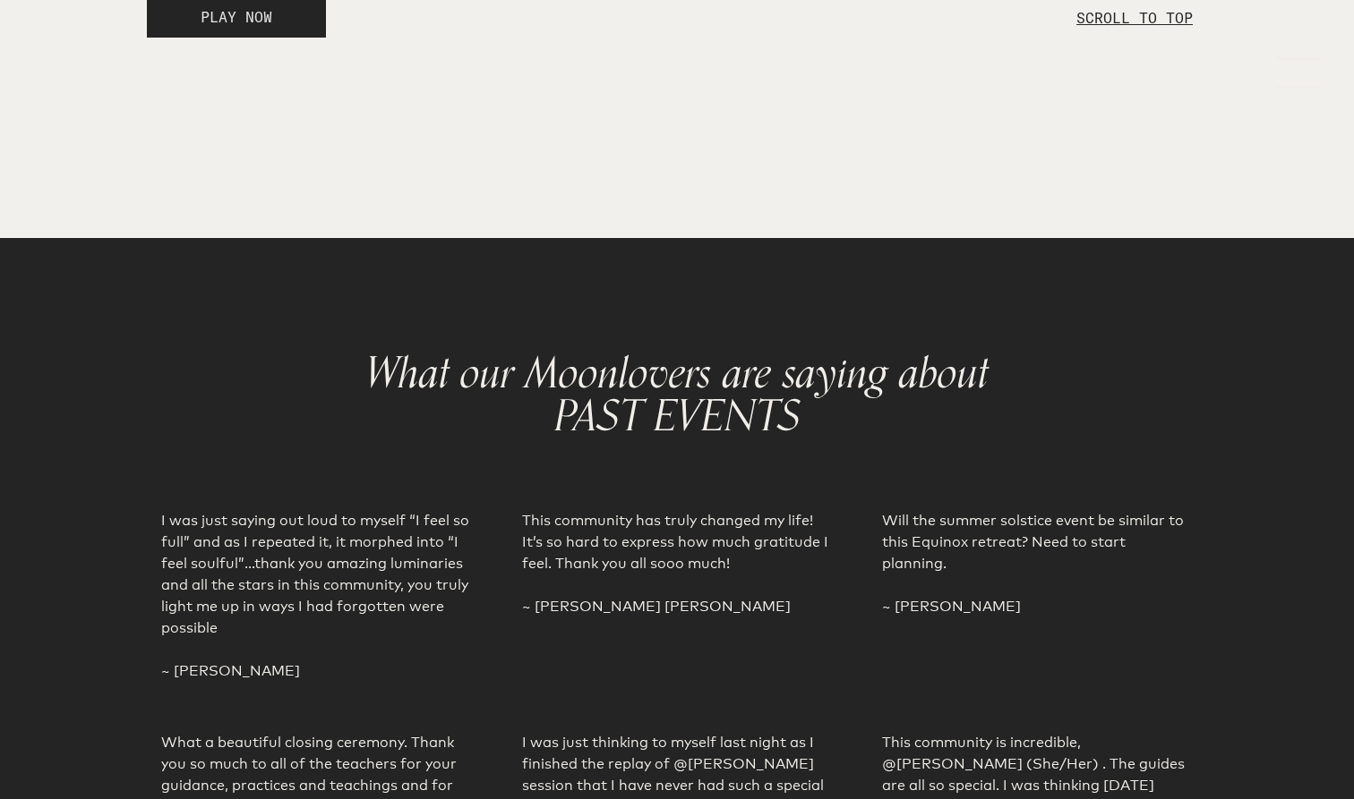
click at [262, 28] on span "PLAY NOW" at bounding box center [237, 16] width 72 height 21
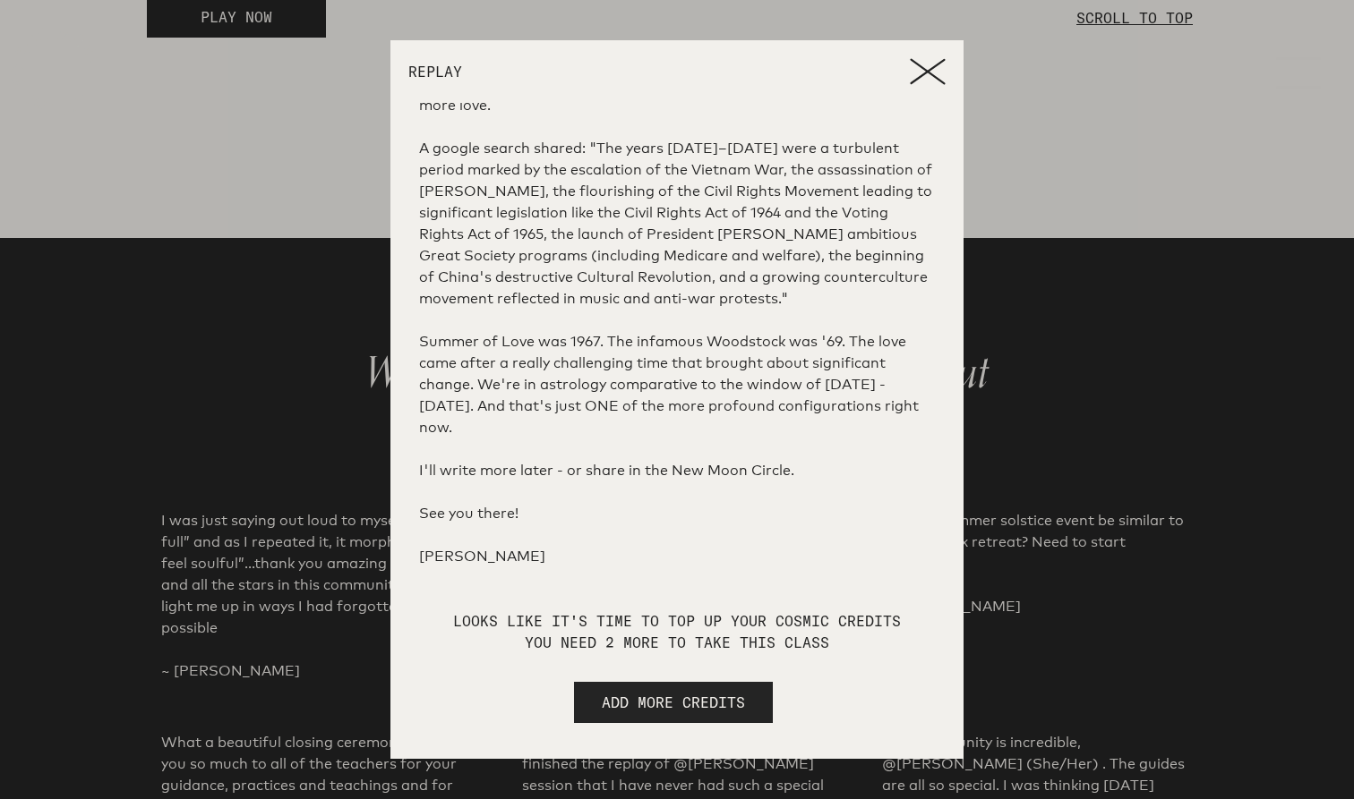
scroll to position [648, 0]
click at [943, 73] on icon at bounding box center [928, 71] width 36 height 27
